Goal: Task Accomplishment & Management: Use online tool/utility

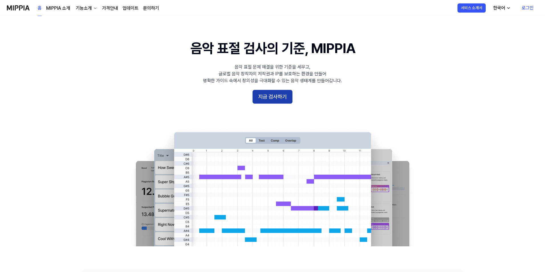
click at [275, 98] on button "지금 검사하기" at bounding box center [273, 97] width 40 height 14
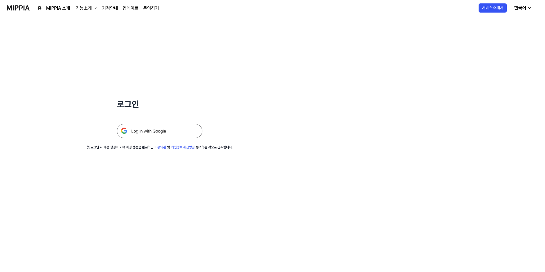
click at [151, 130] on img at bounding box center [160, 131] width 86 height 14
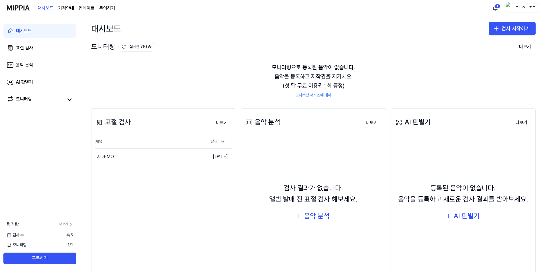
scroll to position [29, 0]
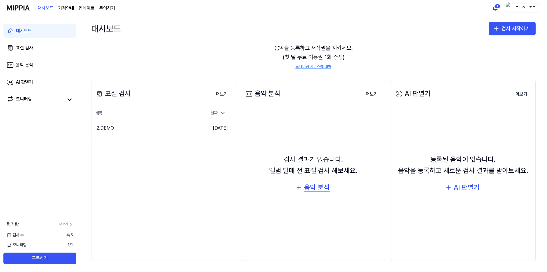
click at [308, 187] on div "음악 분석" at bounding box center [317, 187] width 26 height 11
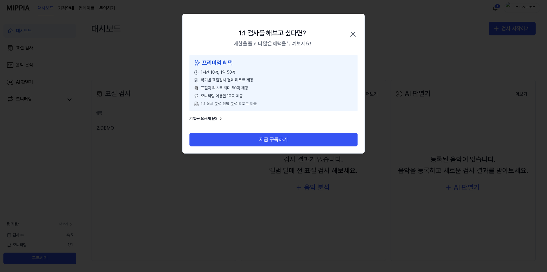
click at [354, 32] on icon "button" at bounding box center [353, 34] width 9 height 9
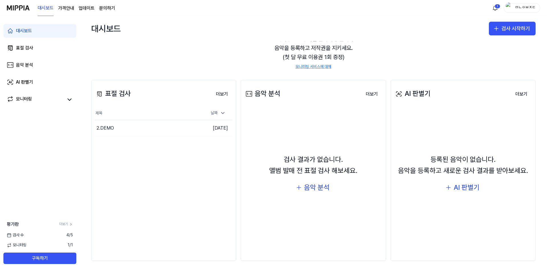
click at [161, 174] on div "표절 검사 더보기 표절 검사 제목 날짜 2.DEMO 이동하기 2025.08.27. 더보기" at bounding box center [163, 170] width 145 height 181
click at [222, 113] on icon at bounding box center [223, 113] width 6 height 6
click at [503, 27] on button "검사 시작하기" at bounding box center [512, 29] width 47 height 14
click at [487, 44] on div "표절 검사" at bounding box center [487, 44] width 15 height 6
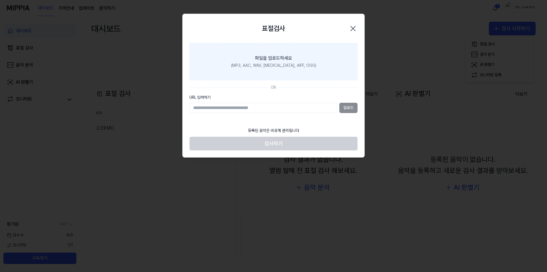
click at [278, 59] on div "파일을 업로드하세요" at bounding box center [273, 58] width 37 height 7
click at [0, 0] on input "파일을 업로드하세요 (MP3, AAC, WAV, FLAC, AIFF, OGG)" at bounding box center [0, 0] width 0 height 0
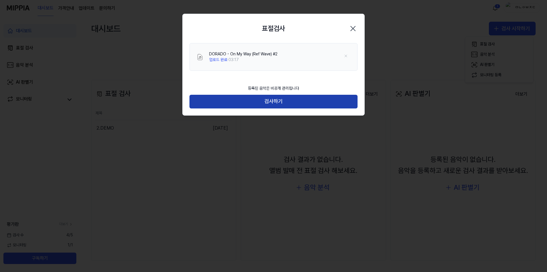
click at [270, 96] on button "검사하기" at bounding box center [274, 102] width 168 height 14
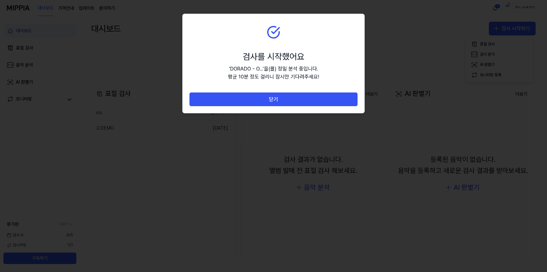
click at [269, 100] on button "닫기" at bounding box center [274, 99] width 168 height 14
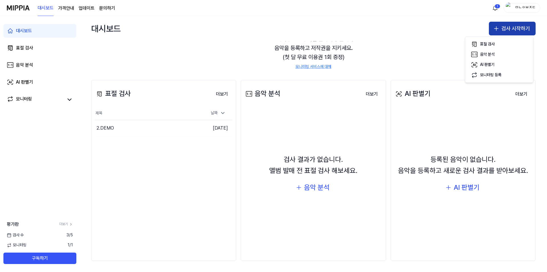
click at [506, 25] on button "검사 시작하기" at bounding box center [512, 29] width 47 height 14
click at [503, 30] on button "검사 시작하기" at bounding box center [512, 29] width 47 height 14
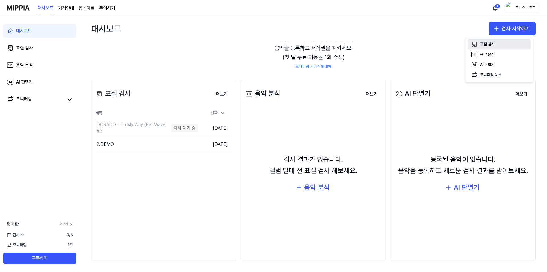
click at [487, 44] on div "표절 검사" at bounding box center [487, 44] width 15 height 6
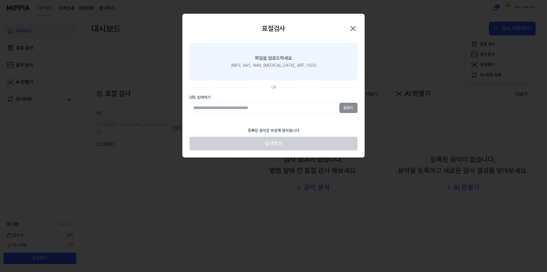
click at [265, 58] on div "파일을 업로드하세요" at bounding box center [273, 58] width 37 height 7
click at [0, 0] on input "파일을 업로드하세요 (MP3, AAC, WAV, FLAC, AIFF, OGG)" at bounding box center [0, 0] width 0 height 0
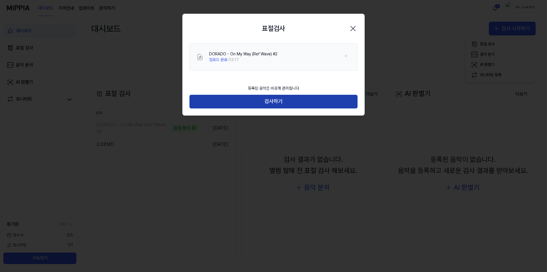
click at [276, 103] on button "검사하기" at bounding box center [274, 102] width 168 height 14
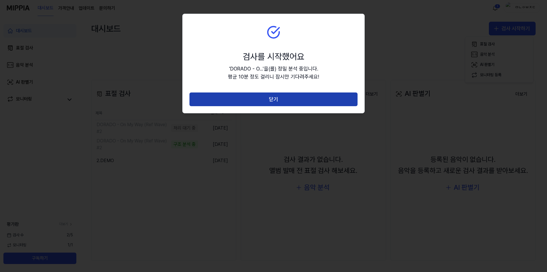
click at [270, 99] on button "닫기" at bounding box center [274, 99] width 168 height 14
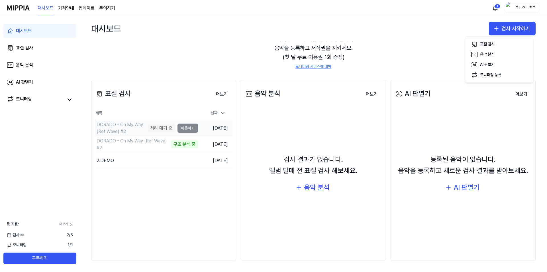
click at [218, 128] on td "2025.09.21." at bounding box center [215, 128] width 34 height 16
drag, startPoint x: 118, startPoint y: 127, endPoint x: 125, endPoint y: 127, distance: 7.4
click at [125, 127] on div "DORADO - On My Way (Ref Wave) #2" at bounding box center [122, 128] width 50 height 14
click at [155, 128] on div "처리 대기 중" at bounding box center [161, 128] width 27 height 8
click at [188, 126] on td "DORADO - On My Way (Ref Wave) #2 처리 대기 중 이동하기" at bounding box center [146, 128] width 103 height 16
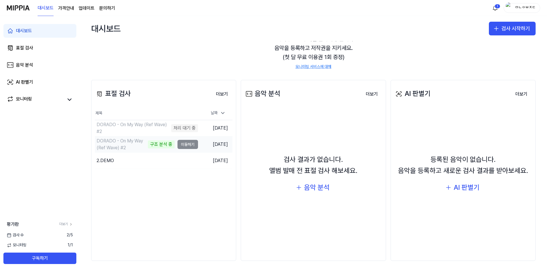
click at [187, 144] on td "DORADO - On My Way (Ref Wave) #2 구조 분석 중 이동하기" at bounding box center [146, 144] width 103 height 16
click at [119, 143] on div "DORADO - On My Way (Ref Wave) #2" at bounding box center [122, 144] width 50 height 14
click at [311, 186] on div "음악 분석" at bounding box center [317, 187] width 26 height 11
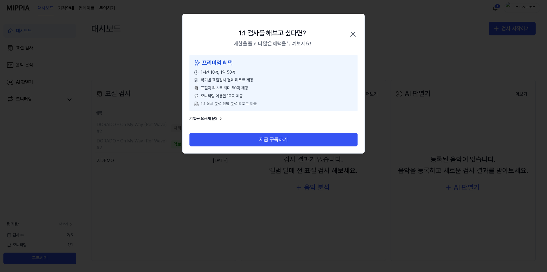
click at [355, 34] on icon "button" at bounding box center [353, 34] width 9 height 9
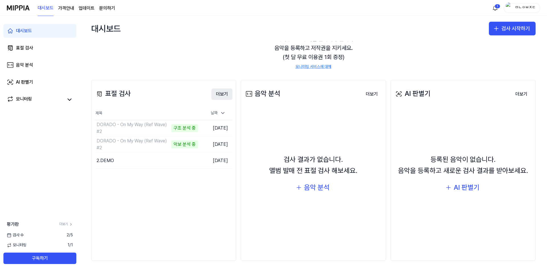
click at [219, 94] on button "더보기" at bounding box center [222, 93] width 21 height 11
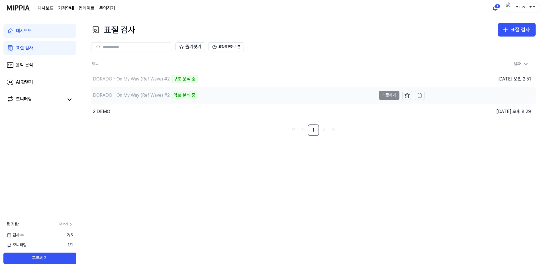
click at [216, 95] on div "DORADO - On My Way (Ref Wave) #2 악보 분석 중" at bounding box center [233, 95] width 285 height 16
click at [420, 77] on icon "button" at bounding box center [420, 79] width 6 height 6
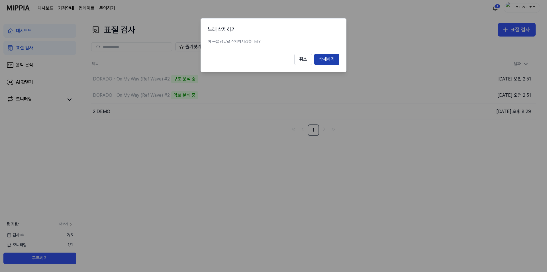
click at [333, 60] on button "삭제하기" at bounding box center [326, 59] width 25 height 11
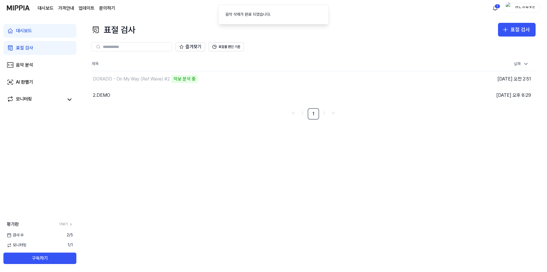
click at [223, 154] on div "표절 검사 표절 검사 표절 검사 음악 분석 AI 판별기 즐겨찾기 표절률 판단 기준 제목 날짜 DORADO - On My Way (Ref Wav…" at bounding box center [313, 144] width 467 height 256
click at [27, 30] on div "대시보드" at bounding box center [24, 30] width 16 height 7
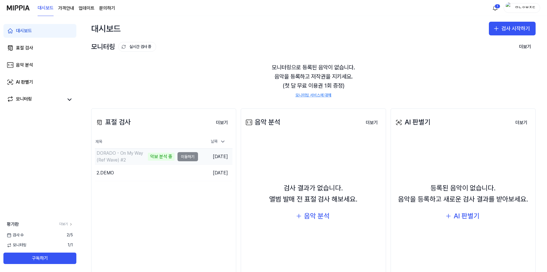
click at [112, 156] on div "DORADO - On My Way (Ref Wave) #2" at bounding box center [122, 157] width 50 height 14
click at [119, 158] on div "DORADO - On My Way (Ref Wave) #2" at bounding box center [122, 157] width 50 height 14
click at [227, 174] on td "2025.08.27." at bounding box center [215, 173] width 34 height 16
click at [318, 82] on div "모니터링으로 등록된 음악이 없습니다. 음악을 등록하고 저작권을 지키세요. (첫 달 무료 이용권 1회 증정) 모니터링 서비스에 대해" at bounding box center [313, 80] width 445 height 49
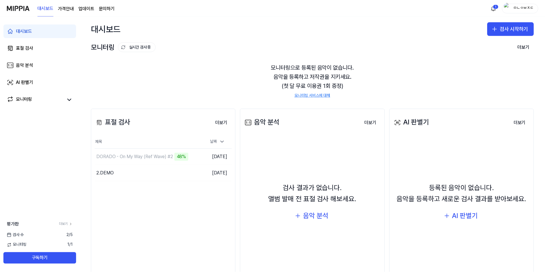
scroll to position [29, 0]
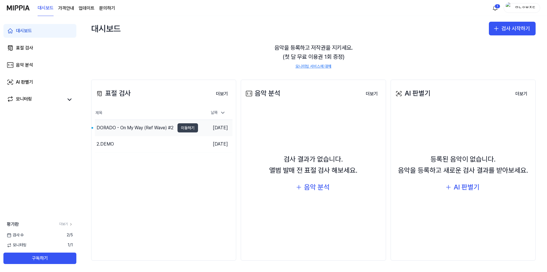
click at [191, 127] on button "이동하기" at bounding box center [188, 127] width 21 height 9
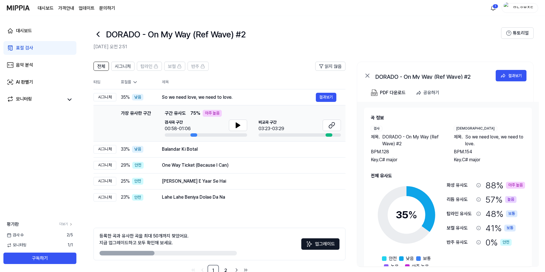
scroll to position [16, 0]
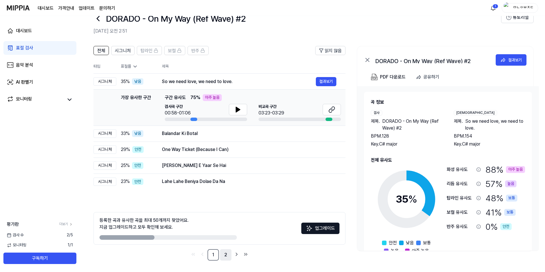
click at [226, 257] on link "2" at bounding box center [225, 254] width 11 height 11
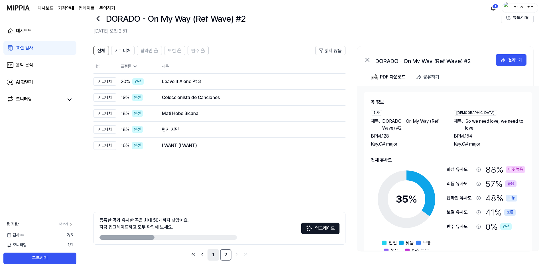
click at [214, 256] on link "1" at bounding box center [213, 254] width 11 height 11
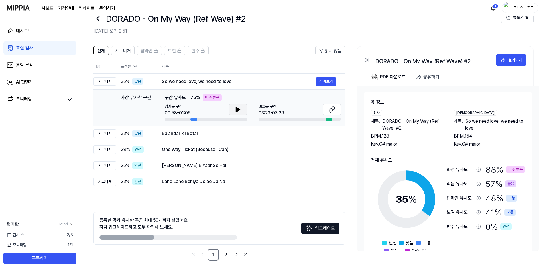
click at [236, 111] on icon at bounding box center [238, 109] width 4 height 5
click at [327, 110] on button at bounding box center [332, 109] width 18 height 11
click at [232, 138] on div "Balandar Ki Botal 결과보기" at bounding box center [249, 133] width 174 height 9
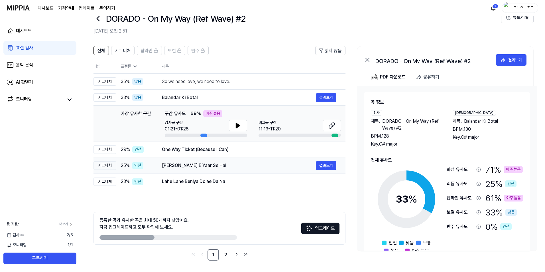
click at [234, 166] on div "Roshan Jamal E Yaar Se Hai" at bounding box center [239, 165] width 154 height 7
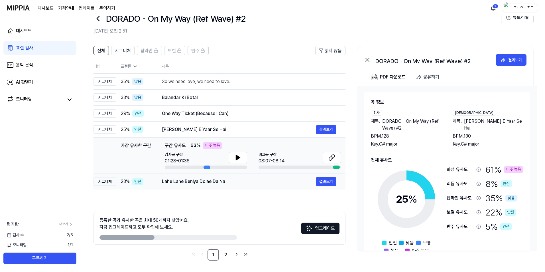
click at [227, 182] on div "Lahe Lahe Beniya Dolae Da Na" at bounding box center [239, 181] width 154 height 7
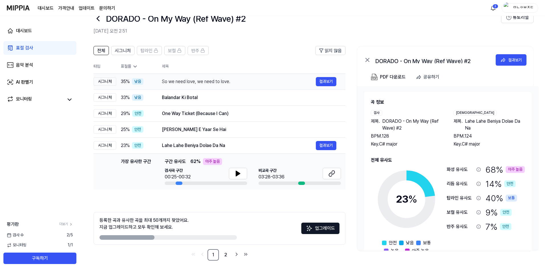
click at [217, 83] on div "So we need love, we need to love." at bounding box center [239, 81] width 154 height 7
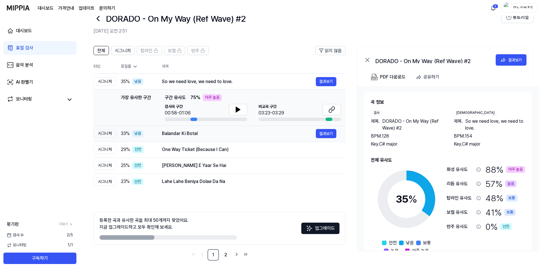
click at [211, 135] on div "Balandar Ki Botal" at bounding box center [239, 133] width 154 height 7
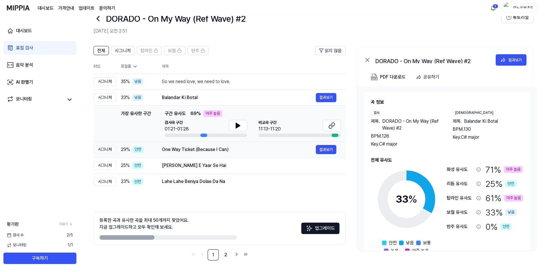
click at [220, 149] on div "One Way Ticket (Because I Can)" at bounding box center [239, 149] width 154 height 7
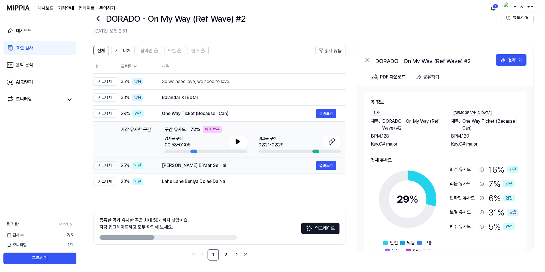
click at [220, 168] on div "Roshan Jamal E Yaar Se Hai" at bounding box center [239, 165] width 154 height 7
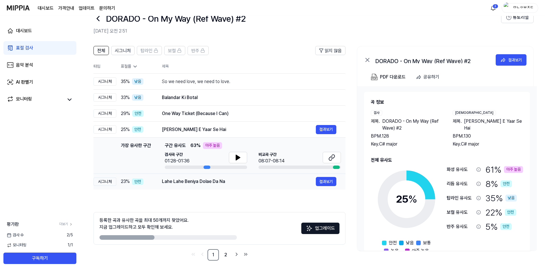
click at [222, 186] on td "Lahe Lahe Beniya Dolae Da Na 결과보기" at bounding box center [249, 181] width 193 height 16
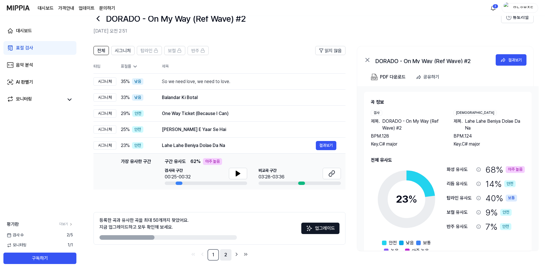
click at [223, 254] on link "2" at bounding box center [225, 254] width 11 height 11
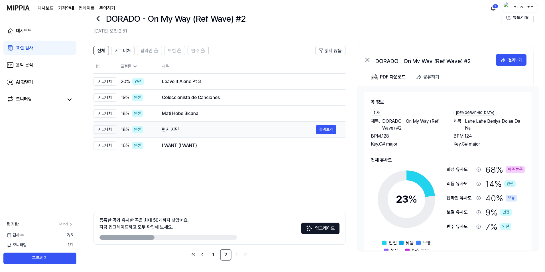
click at [191, 135] on td "편지 지민 결과보기" at bounding box center [249, 129] width 193 height 16
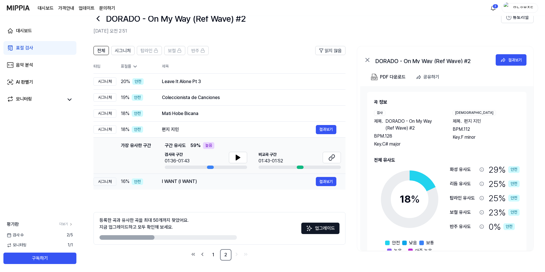
click at [198, 184] on div "I WANT (I WANT)" at bounding box center [239, 181] width 154 height 7
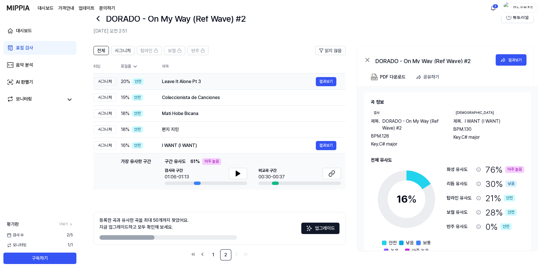
click at [209, 88] on td "Leave It Alone Pt 3 결과보기" at bounding box center [249, 82] width 193 height 16
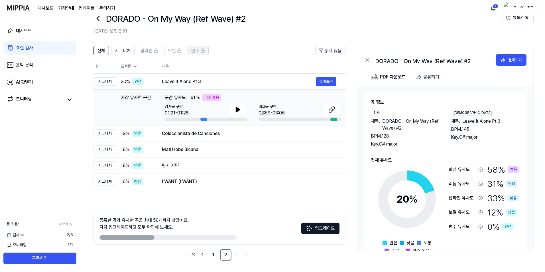
click at [194, 48] on span "반주" at bounding box center [195, 50] width 8 height 7
click at [196, 49] on span "반주" at bounding box center [195, 50] width 8 height 7
click at [122, 52] on span "시그니처" at bounding box center [123, 50] width 16 height 7
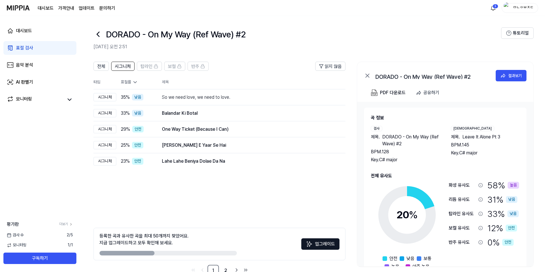
drag, startPoint x: 271, startPoint y: 72, endPoint x: 266, endPoint y: 71, distance: 5.2
